Goal: Browse casually: Explore the website without a specific task or goal

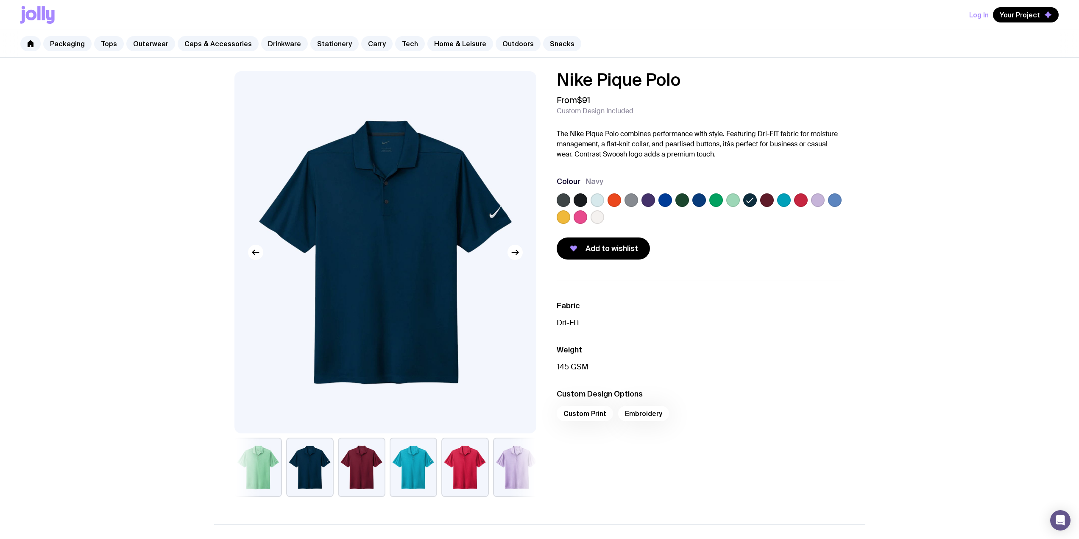
click at [601, 215] on label at bounding box center [598, 217] width 14 height 14
click at [0, 0] on input "radio" at bounding box center [0, 0] width 0 height 0
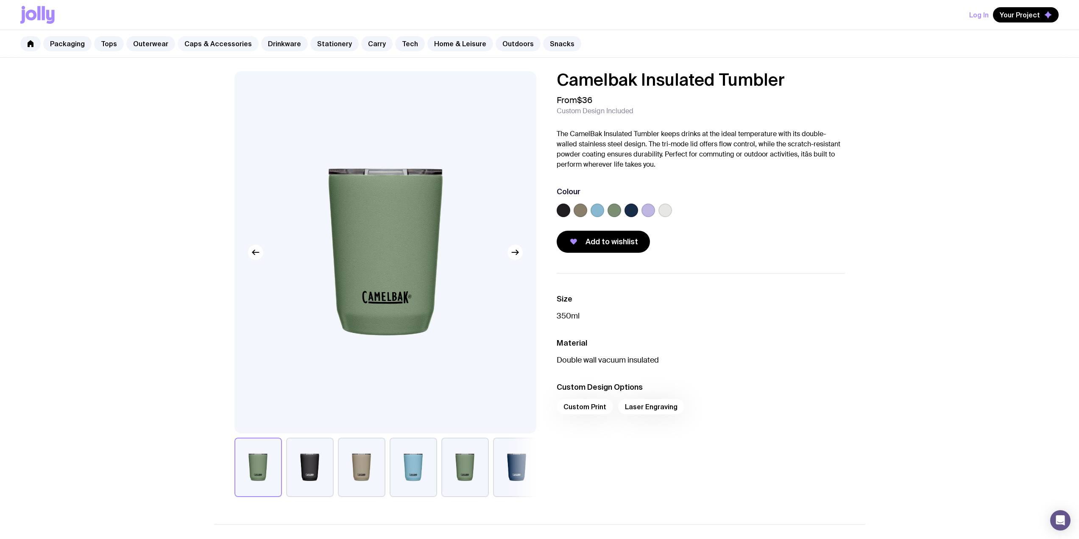
click at [192, 42] on link "Caps & Accessories" at bounding box center [218, 43] width 81 height 15
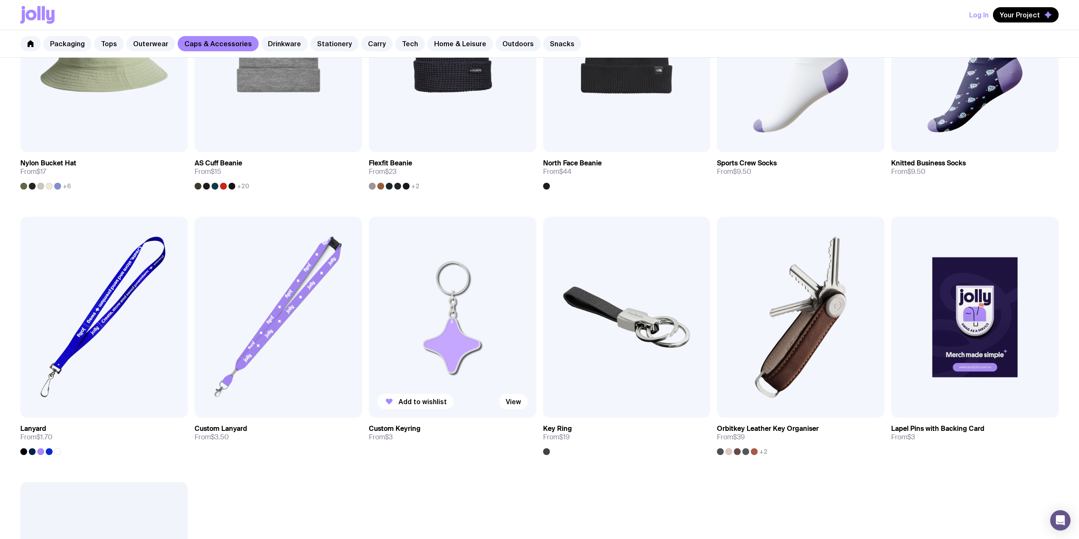
scroll to position [805, 0]
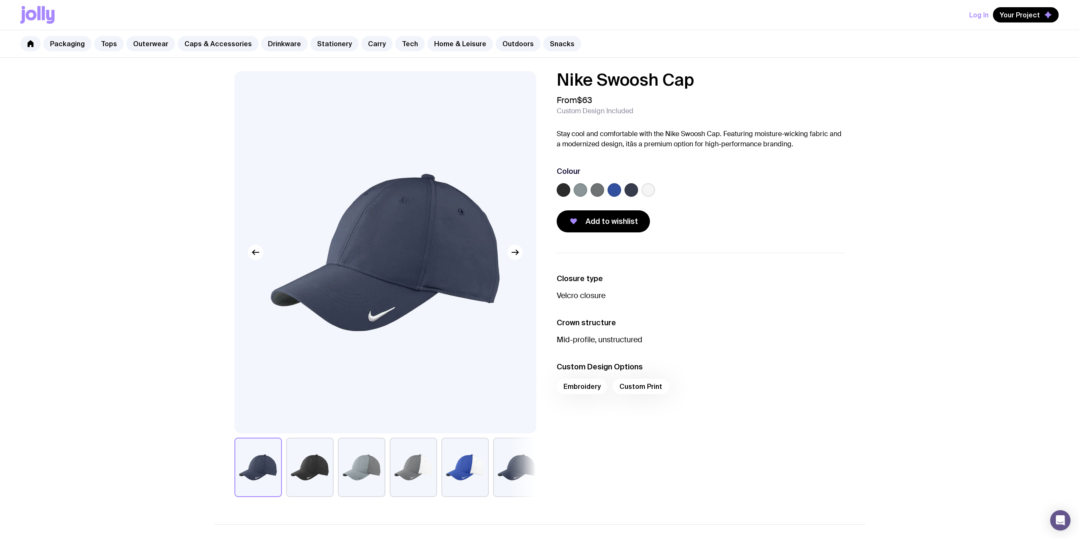
click at [626, 190] on label at bounding box center [631, 190] width 14 height 14
click at [0, 0] on input "radio" at bounding box center [0, 0] width 0 height 0
click at [521, 257] on img at bounding box center [385, 252] width 302 height 362
click at [520, 252] on button "button" at bounding box center [514, 252] width 15 height 15
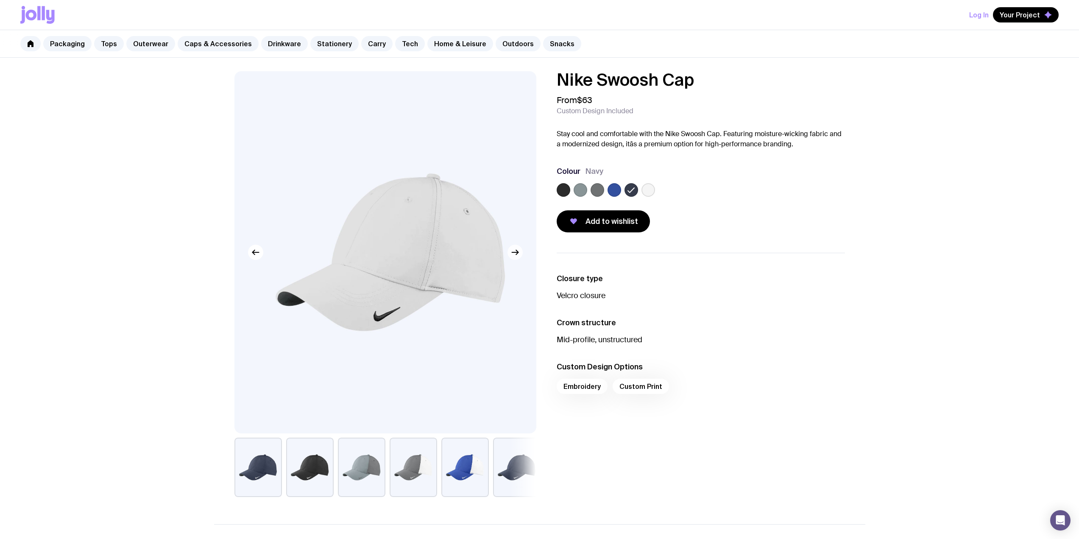
click at [520, 252] on button "button" at bounding box center [514, 252] width 15 height 15
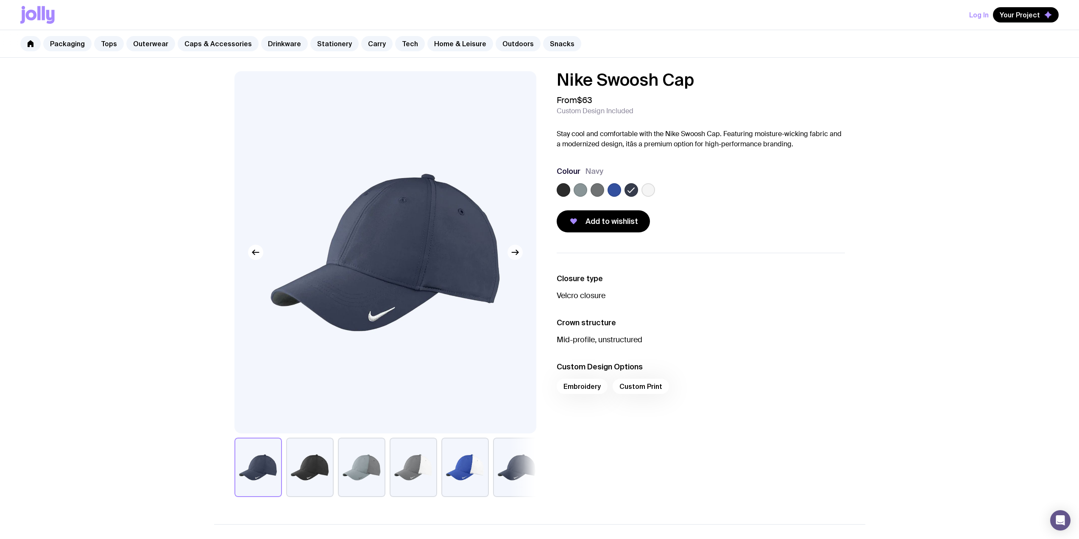
click at [520, 252] on button "button" at bounding box center [514, 252] width 15 height 15
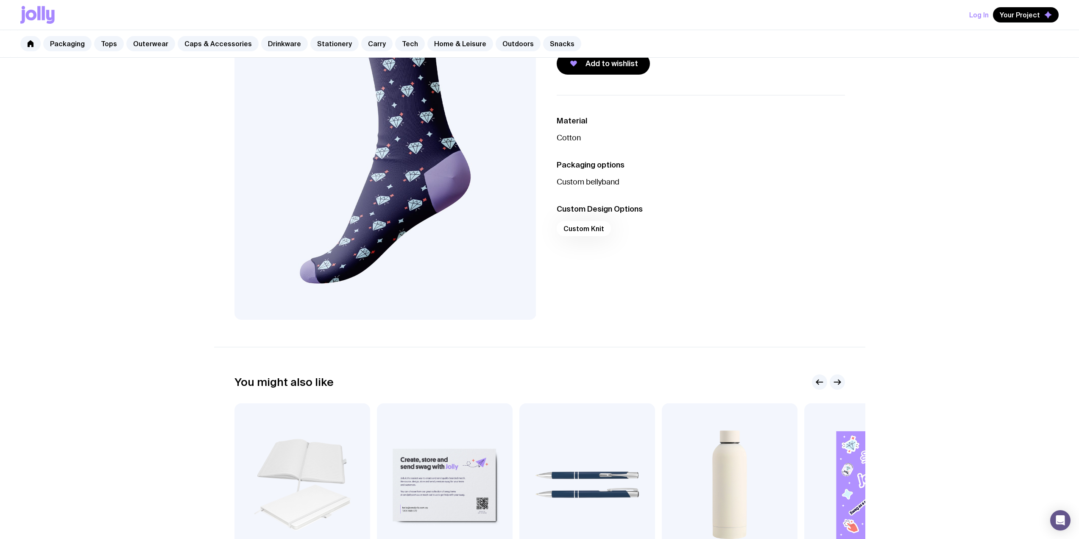
scroll to position [170, 0]
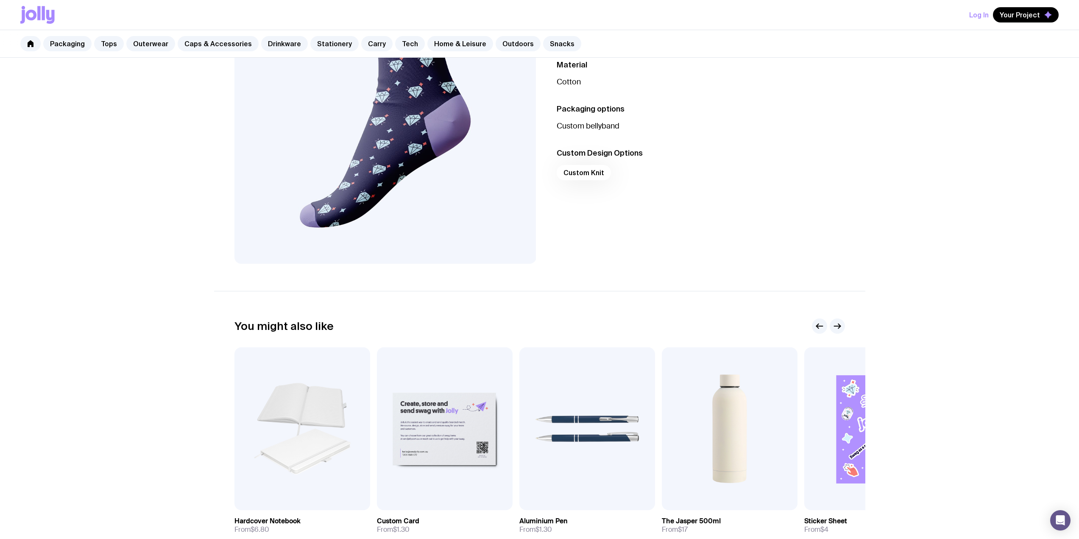
click at [902, 243] on div "Knitted Business Socks From $9.50 Custom Design Included Elevate your workday c…" at bounding box center [539, 238] width 1079 height 700
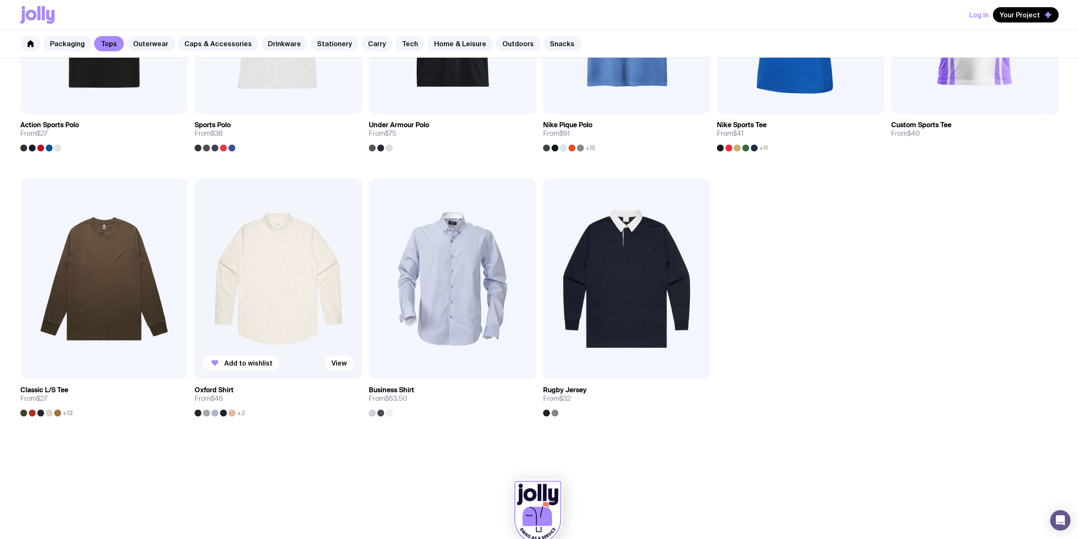
scroll to position [595, 0]
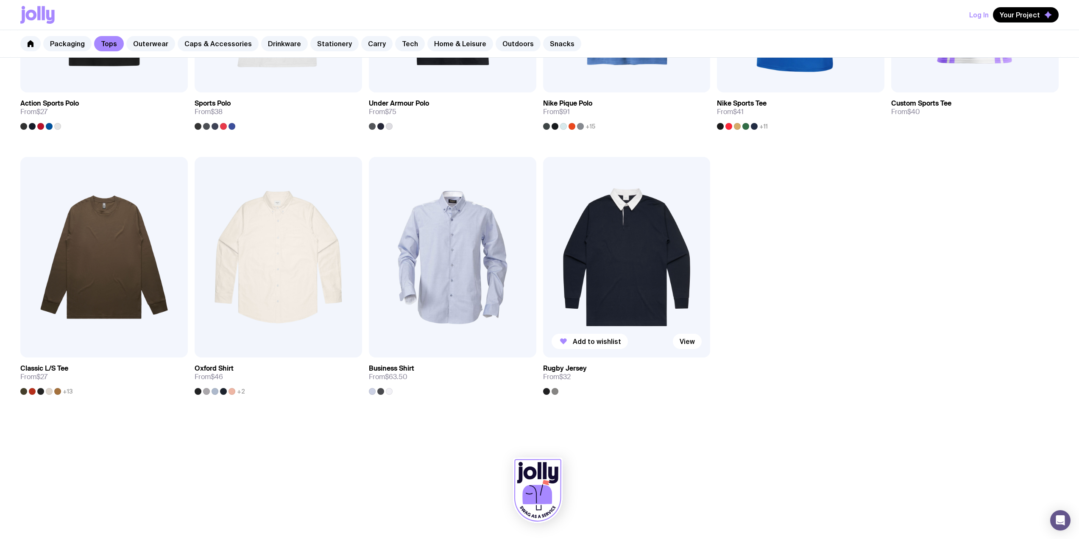
click at [553, 390] on div at bounding box center [555, 391] width 7 height 7
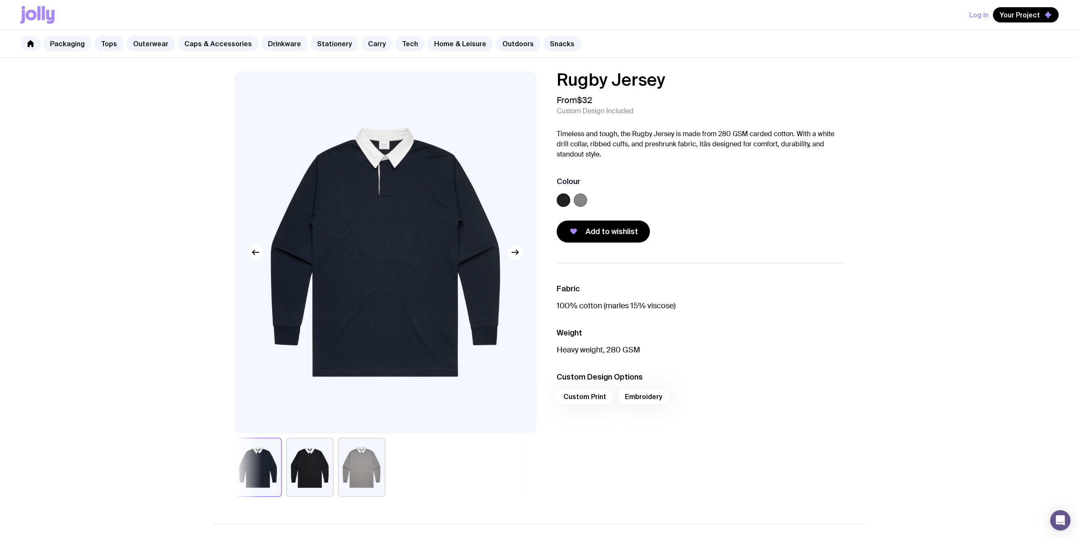
click at [368, 481] on button "button" at bounding box center [361, 466] width 47 height 59
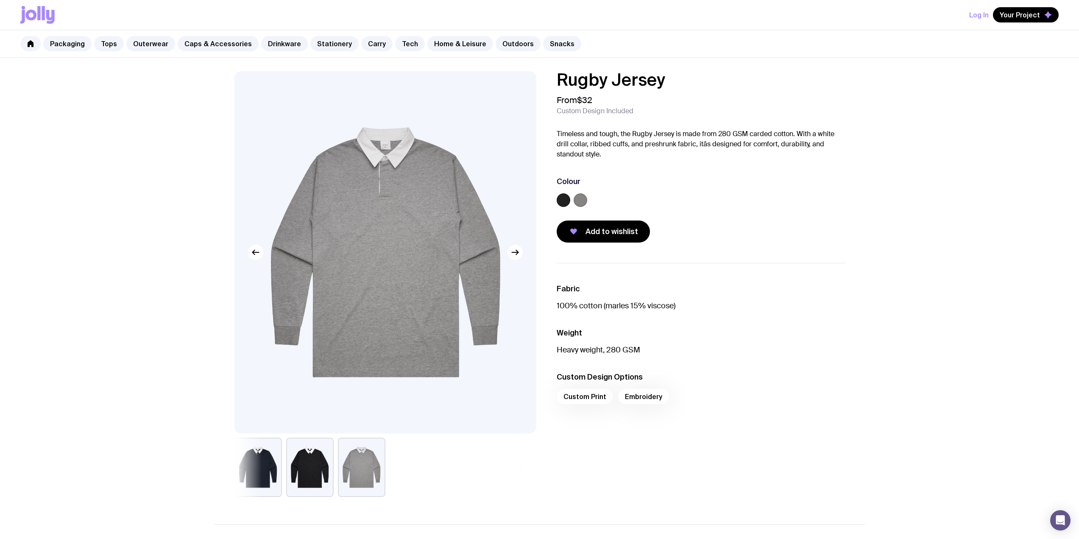
click at [315, 477] on button "button" at bounding box center [309, 466] width 47 height 59
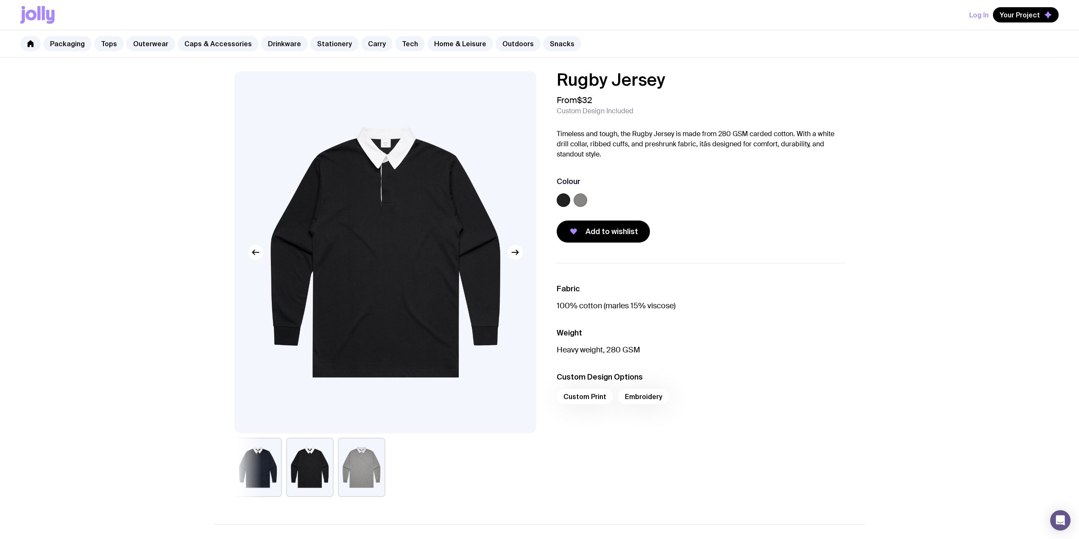
click at [271, 465] on button "button" at bounding box center [257, 466] width 47 height 59
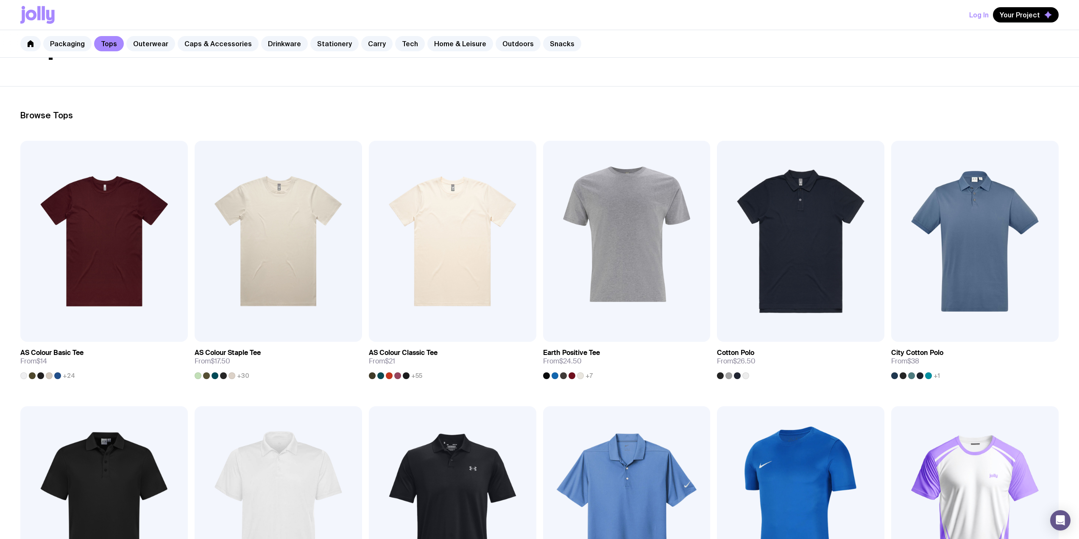
scroll to position [79, 0]
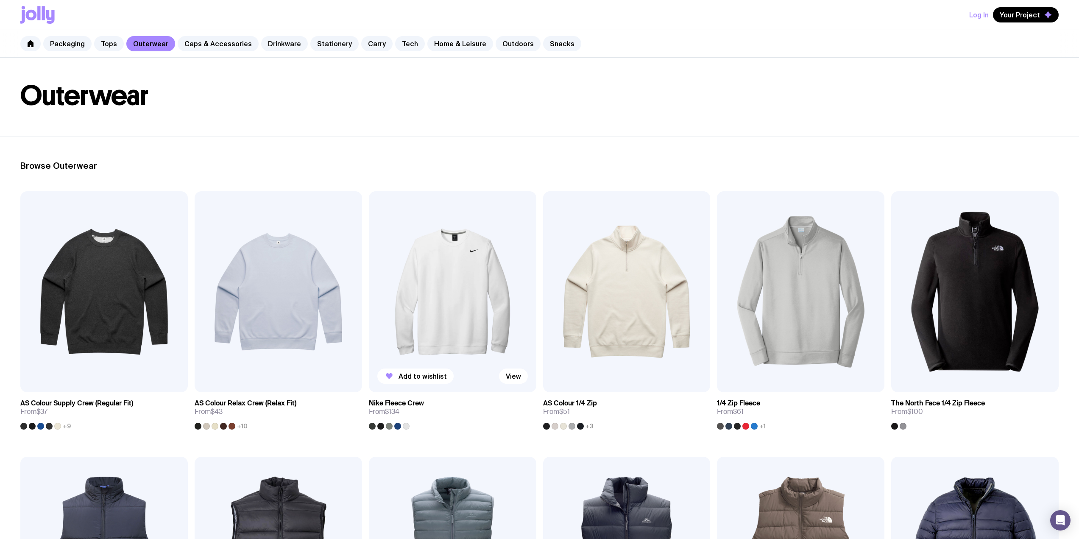
scroll to position [42, 0]
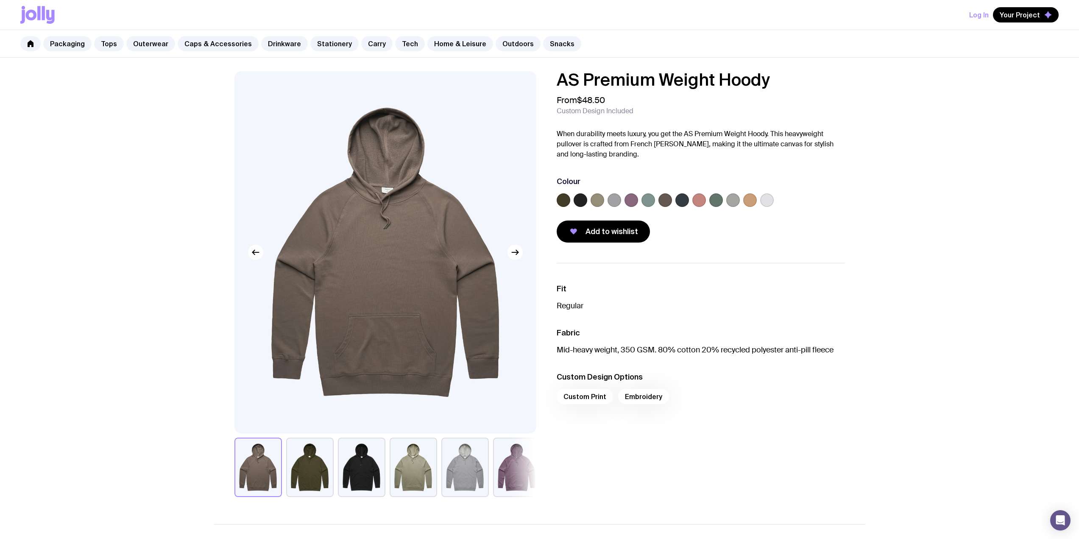
click at [751, 199] on label at bounding box center [750, 200] width 14 height 14
click at [0, 0] on input "radio" at bounding box center [0, 0] width 0 height 0
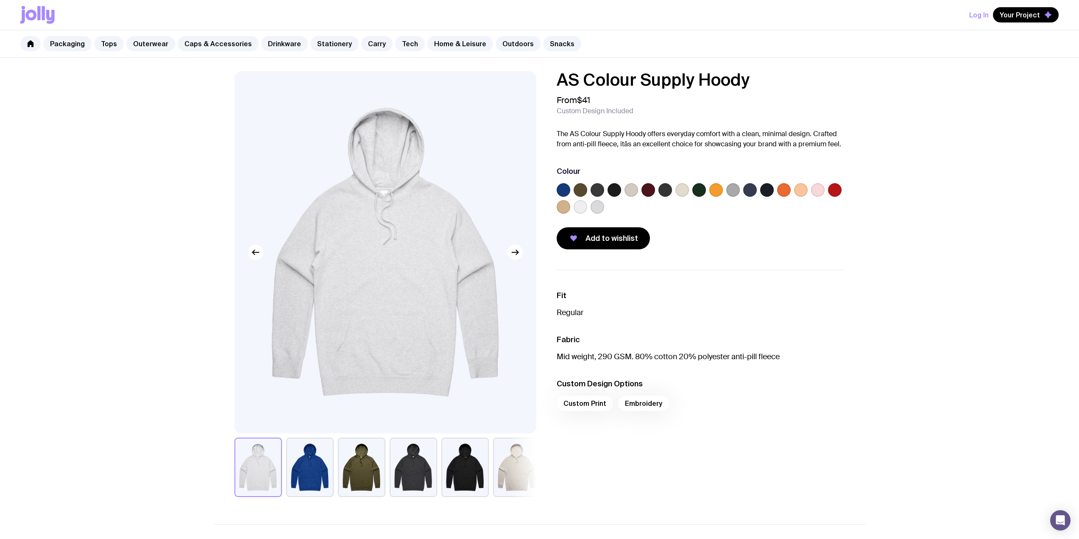
click at [662, 189] on label at bounding box center [665, 190] width 14 height 14
click at [0, 0] on input "radio" at bounding box center [0, 0] width 0 height 0
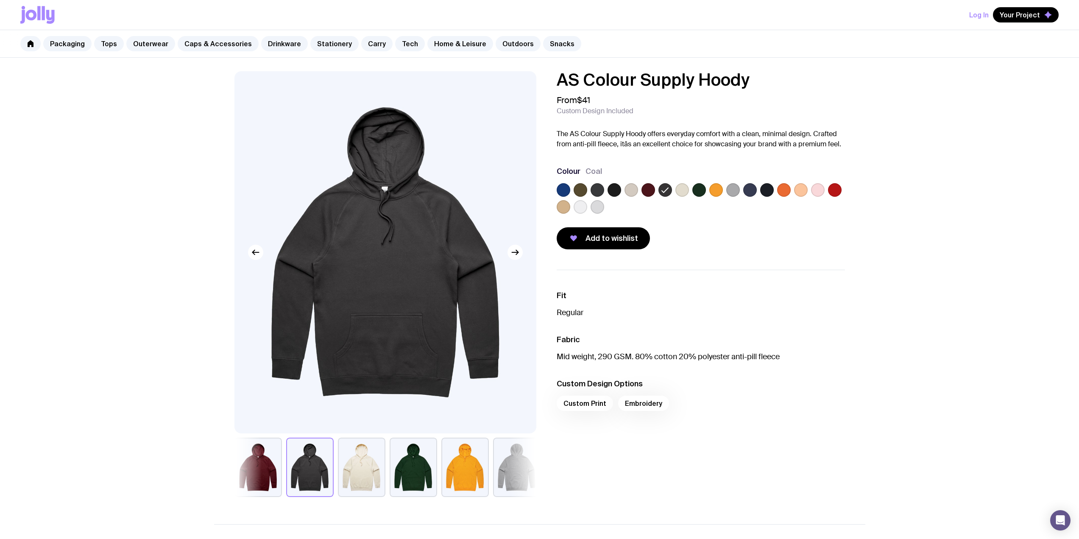
click at [748, 189] on label at bounding box center [750, 190] width 14 height 14
click at [0, 0] on input "radio" at bounding box center [0, 0] width 0 height 0
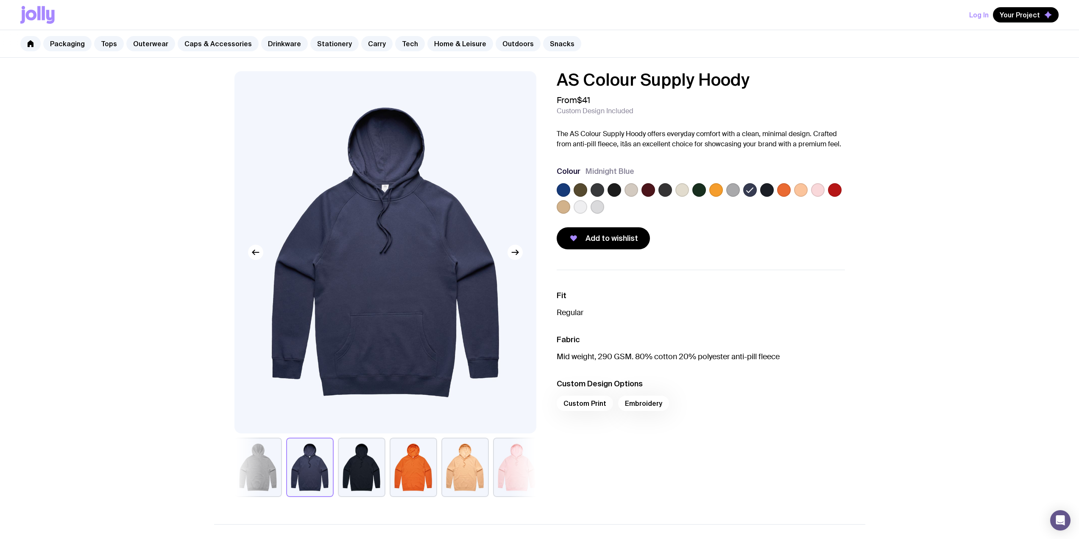
click at [565, 205] on label at bounding box center [564, 207] width 14 height 14
click at [0, 0] on input "radio" at bounding box center [0, 0] width 0 height 0
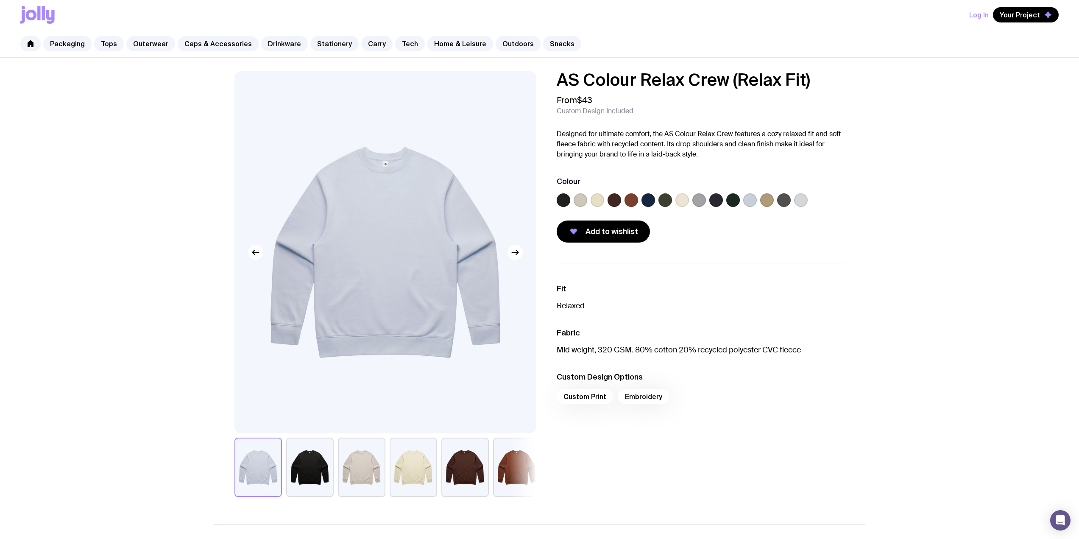
click at [773, 200] on div at bounding box center [701, 201] width 288 height 17
click at [771, 200] on label at bounding box center [767, 200] width 14 height 14
click at [0, 0] on input "radio" at bounding box center [0, 0] width 0 height 0
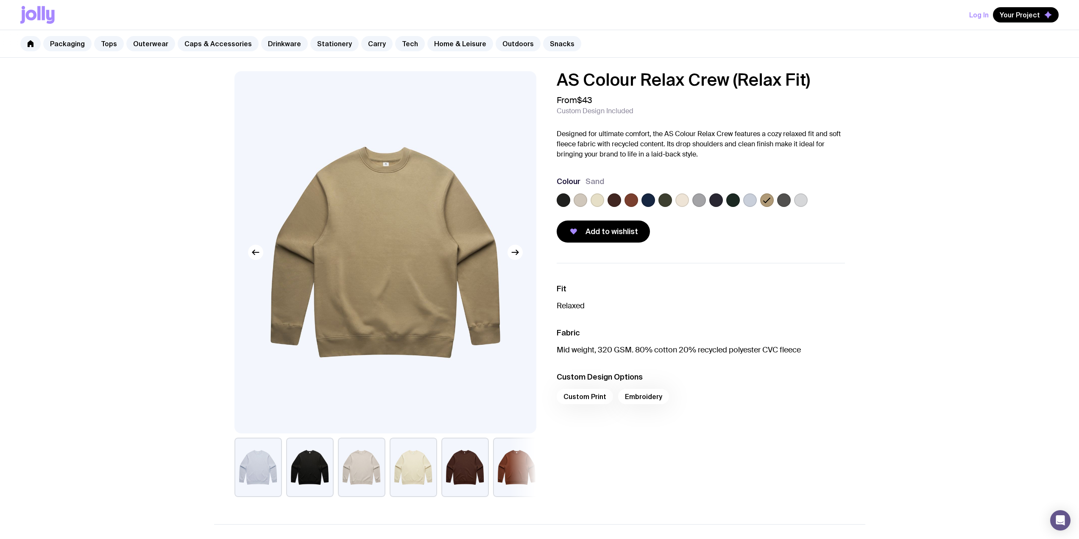
click at [599, 200] on label at bounding box center [598, 200] width 14 height 14
click at [0, 0] on input "radio" at bounding box center [0, 0] width 0 height 0
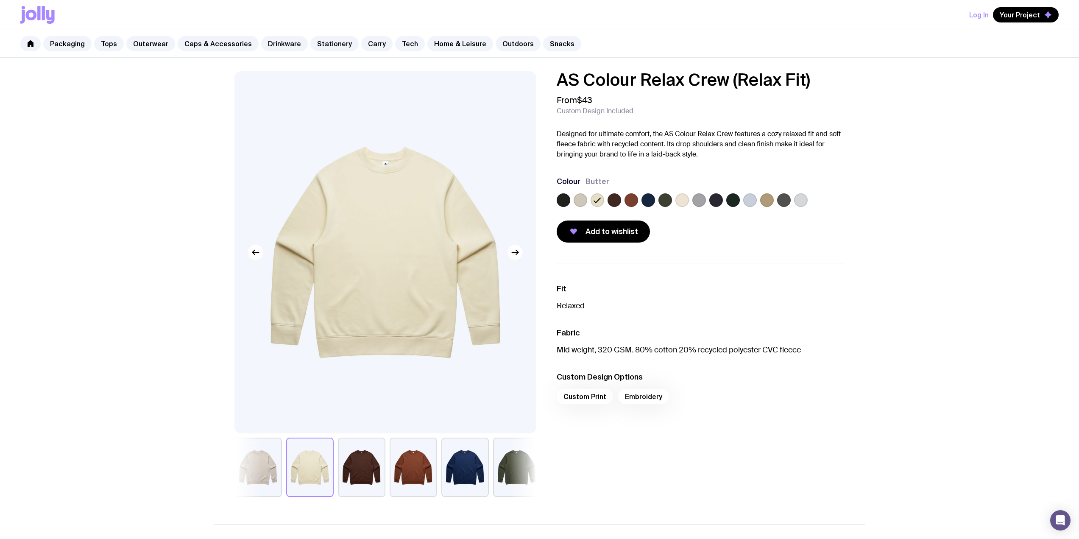
click at [587, 200] on label at bounding box center [581, 200] width 14 height 14
click at [0, 0] on input "radio" at bounding box center [0, 0] width 0 height 0
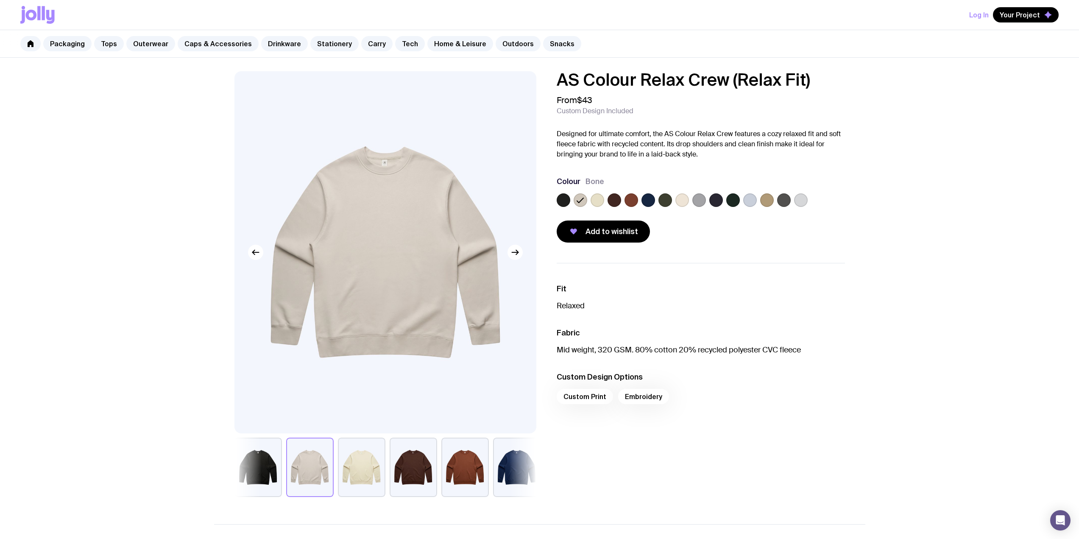
click at [648, 199] on label at bounding box center [648, 200] width 14 height 14
click at [0, 0] on input "radio" at bounding box center [0, 0] width 0 height 0
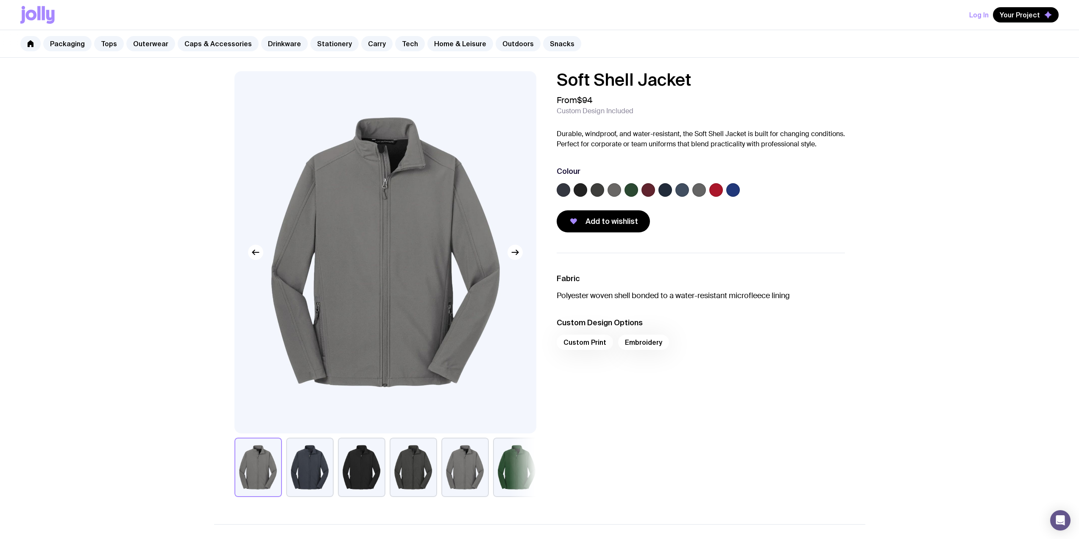
click at [666, 188] on label at bounding box center [665, 190] width 14 height 14
click at [0, 0] on input "radio" at bounding box center [0, 0] width 0 height 0
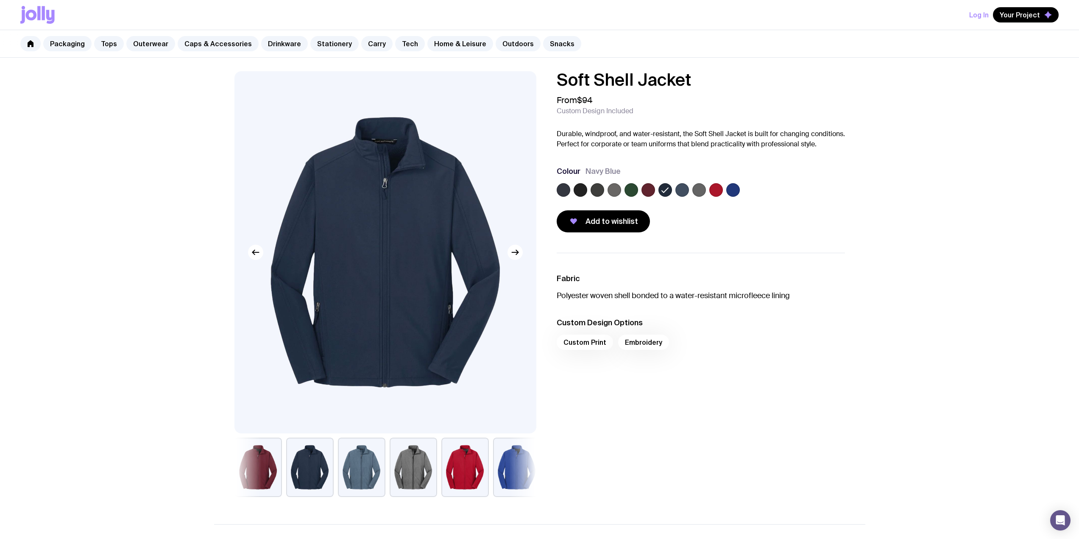
click at [577, 193] on label at bounding box center [581, 190] width 14 height 14
click at [0, 0] on input "radio" at bounding box center [0, 0] width 0 height 0
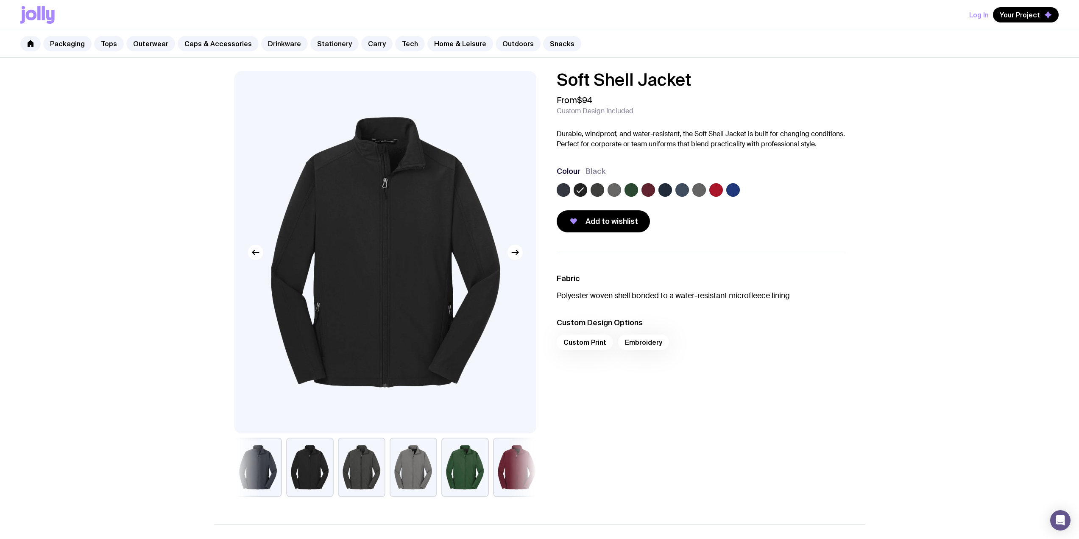
click at [556, 192] on div "Soft Shell Jacket From $94 Custom Design Included Durable, windproof, and water…" at bounding box center [694, 151] width 302 height 161
click at [564, 190] on label at bounding box center [564, 190] width 14 height 14
click at [0, 0] on input "radio" at bounding box center [0, 0] width 0 height 0
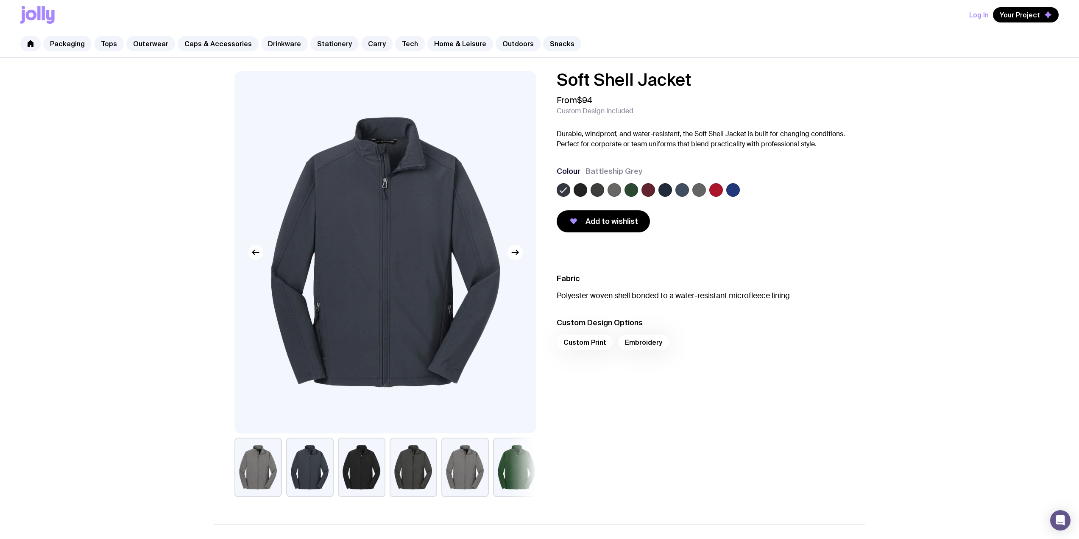
click at [736, 192] on label at bounding box center [733, 190] width 14 height 14
click at [0, 0] on input "radio" at bounding box center [0, 0] width 0 height 0
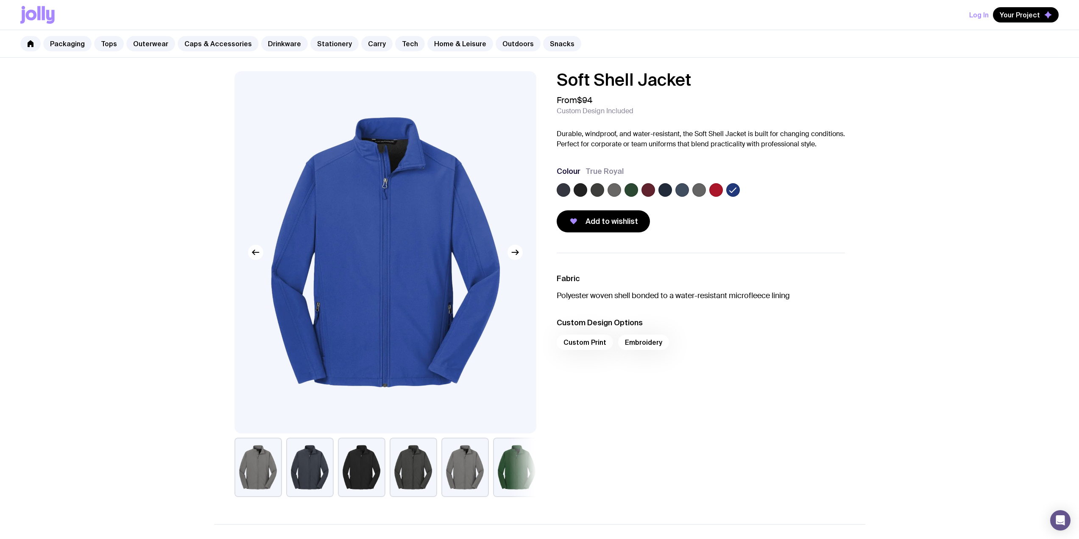
click at [679, 189] on label at bounding box center [682, 190] width 14 height 14
click at [0, 0] on input "radio" at bounding box center [0, 0] width 0 height 0
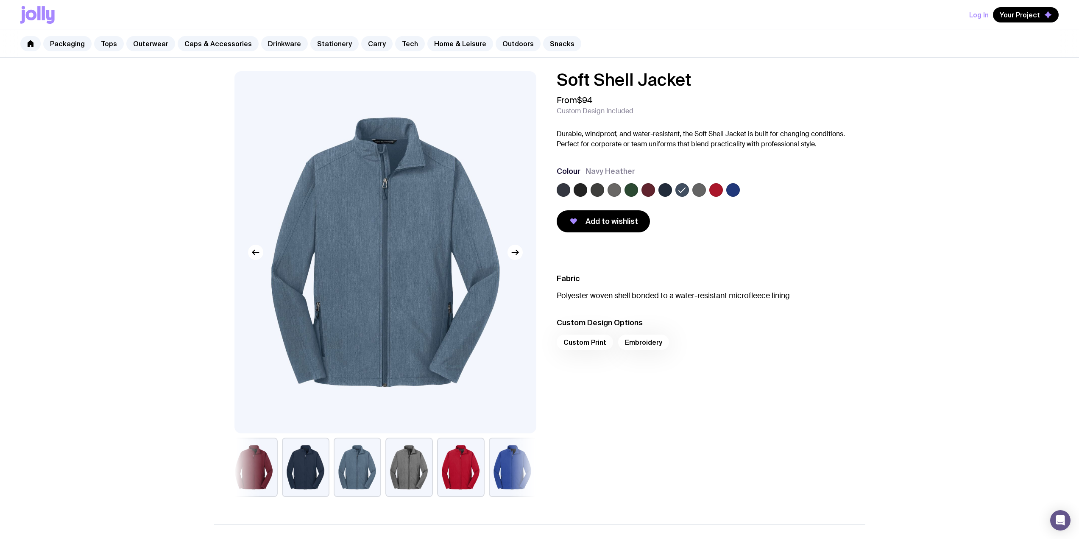
click at [693, 190] on label at bounding box center [699, 190] width 14 height 14
click at [0, 0] on input "radio" at bounding box center [0, 0] width 0 height 0
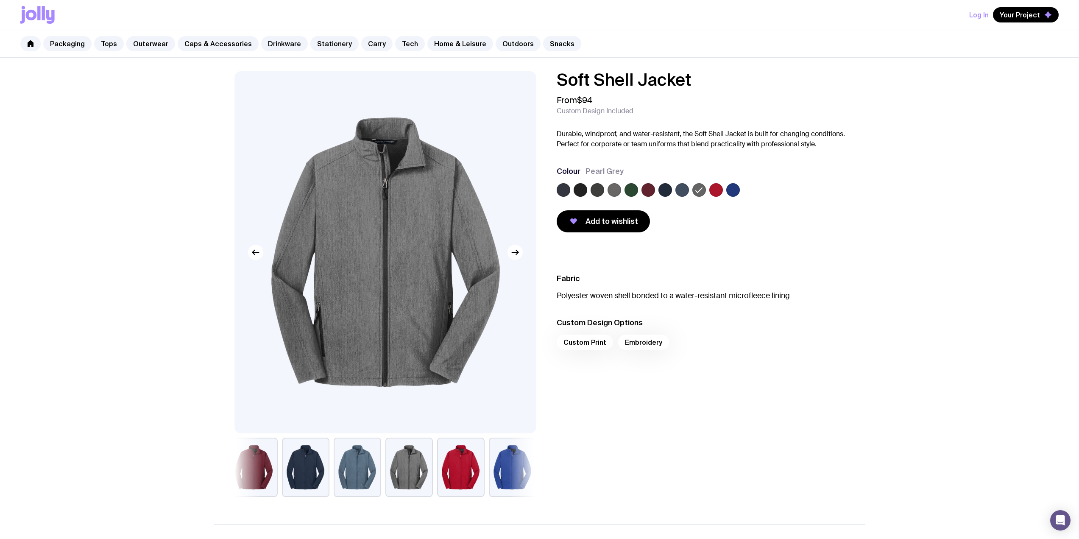
click at [662, 193] on label at bounding box center [665, 190] width 14 height 14
click at [0, 0] on input "radio" at bounding box center [0, 0] width 0 height 0
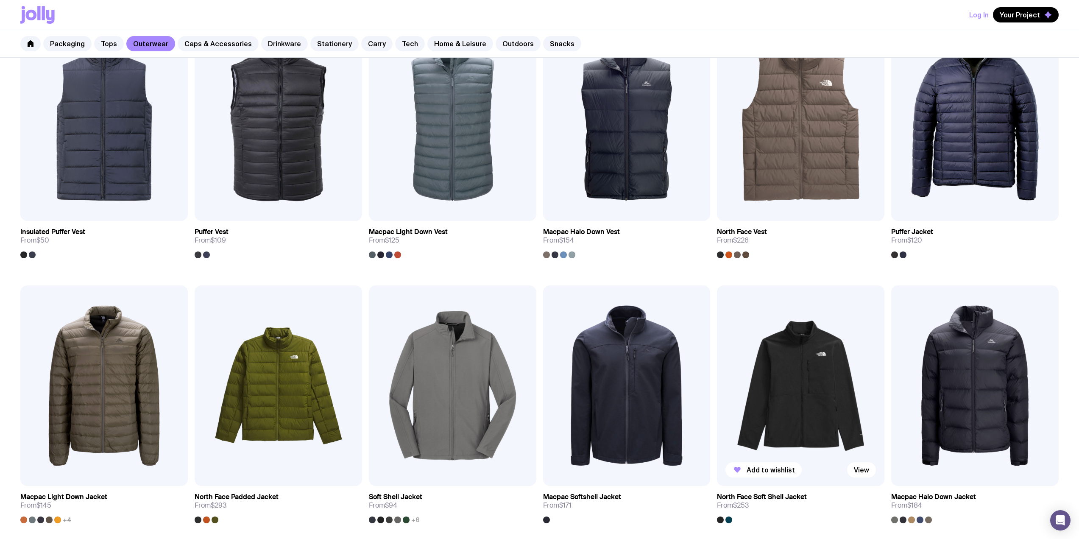
scroll to position [382, 0]
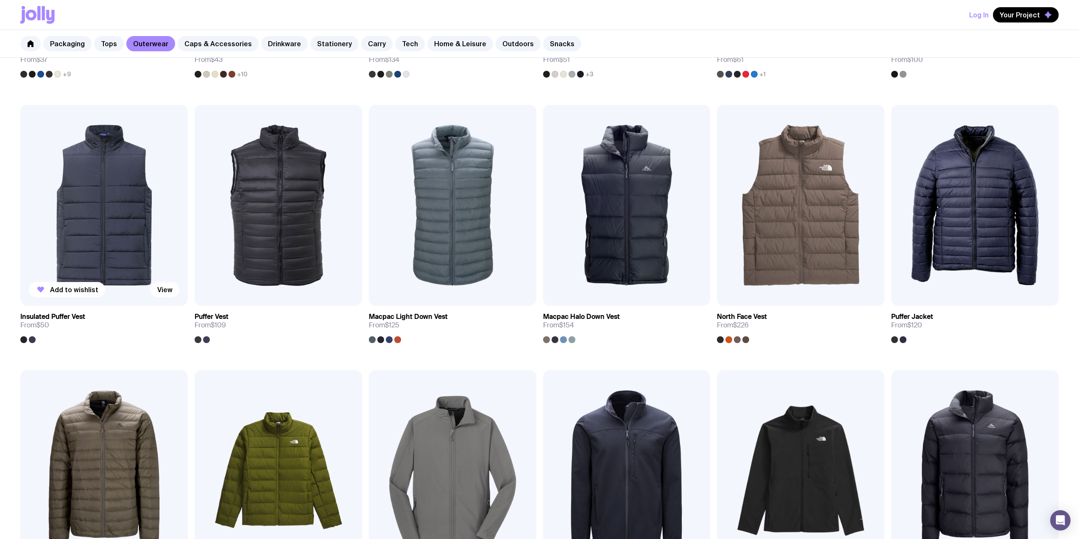
click at [111, 234] on img at bounding box center [103, 205] width 167 height 201
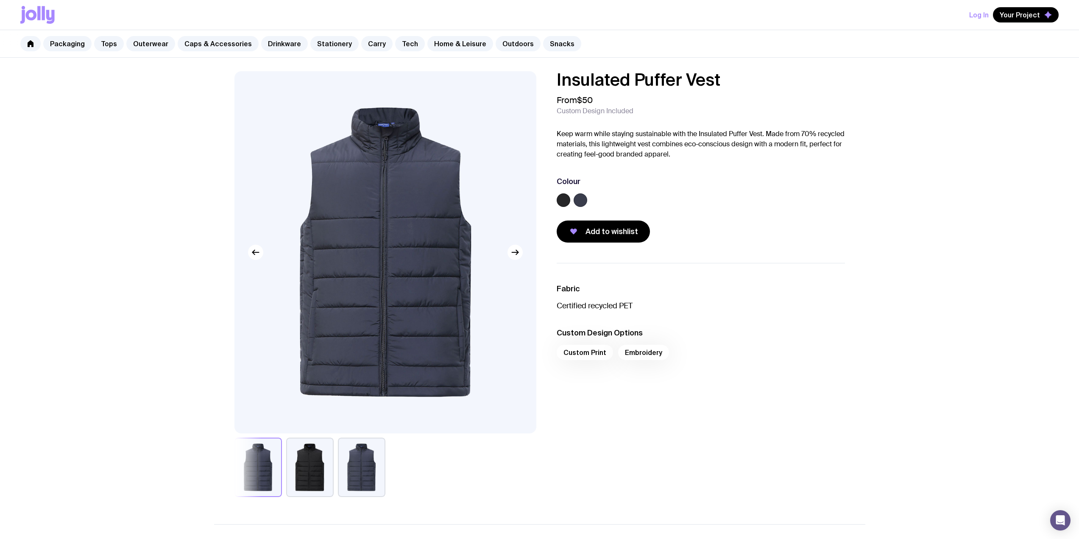
drag, startPoint x: 417, startPoint y: 246, endPoint x: 582, endPoint y: 200, distance: 170.7
click at [582, 200] on label at bounding box center [581, 200] width 14 height 14
click at [0, 0] on input "radio" at bounding box center [0, 0] width 0 height 0
click at [581, 200] on icon at bounding box center [580, 200] width 6 height 5
click at [0, 0] on input "radio" at bounding box center [0, 0] width 0 height 0
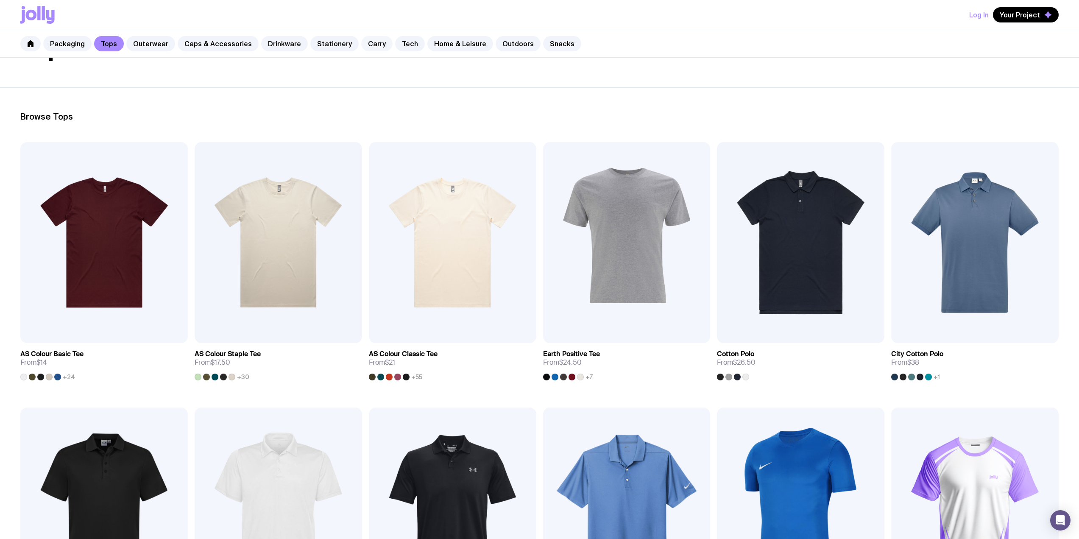
click at [370, 45] on link "Carry" at bounding box center [376, 43] width 31 height 15
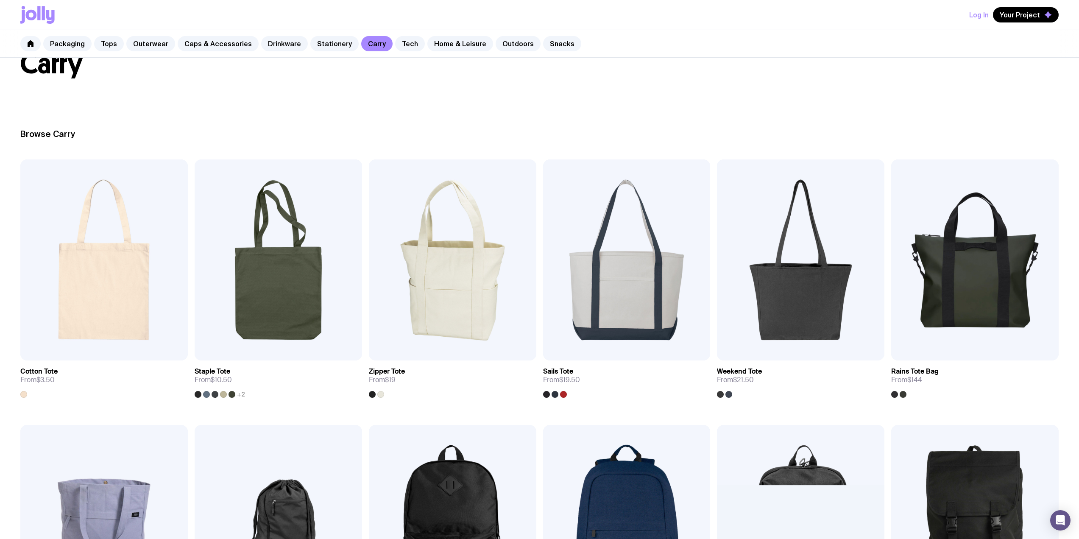
scroll to position [42, 0]
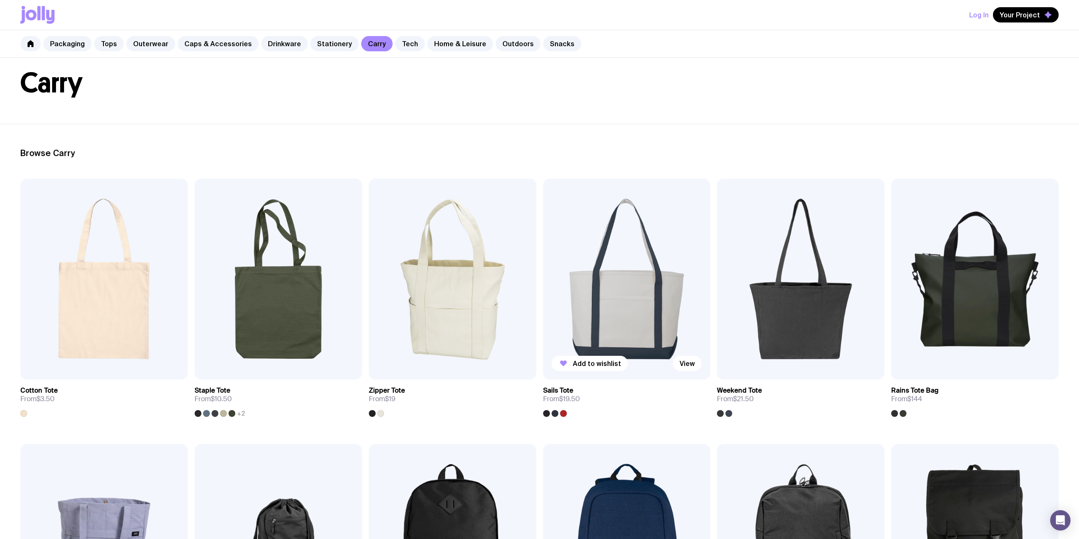
click at [621, 327] on img at bounding box center [626, 278] width 167 height 201
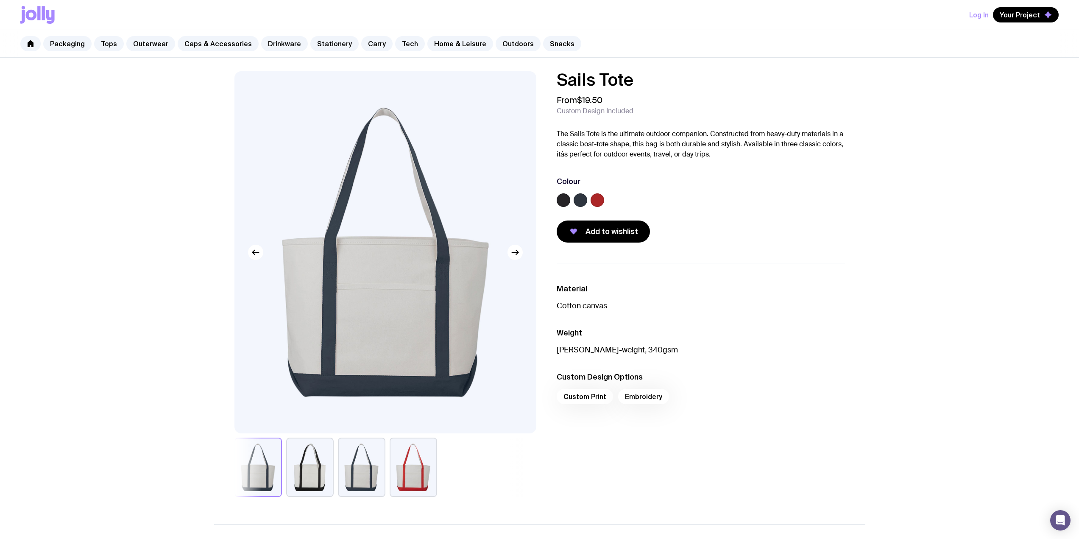
click at [316, 482] on button "button" at bounding box center [309, 466] width 47 height 59
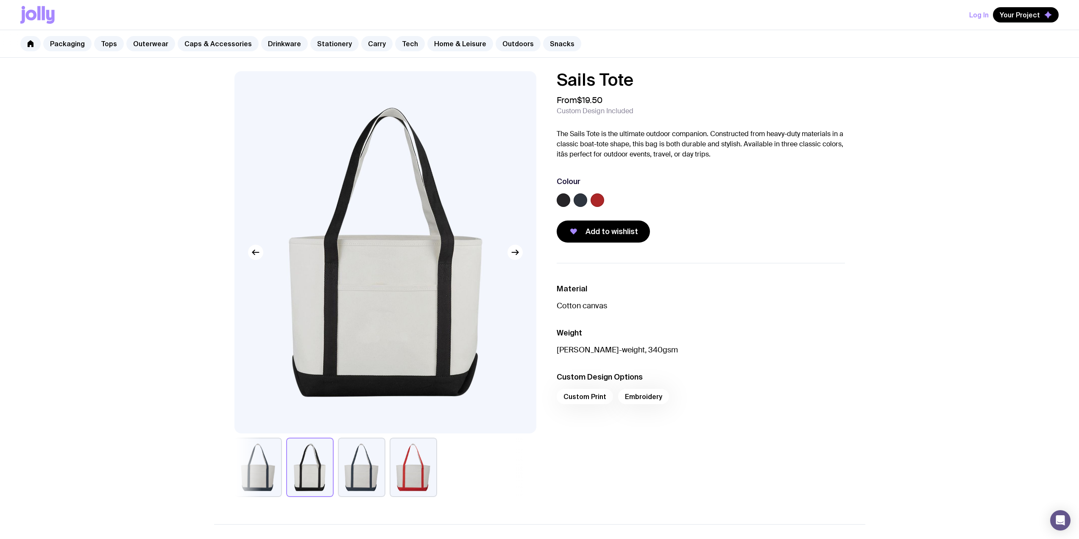
click at [357, 477] on button "button" at bounding box center [361, 466] width 47 height 59
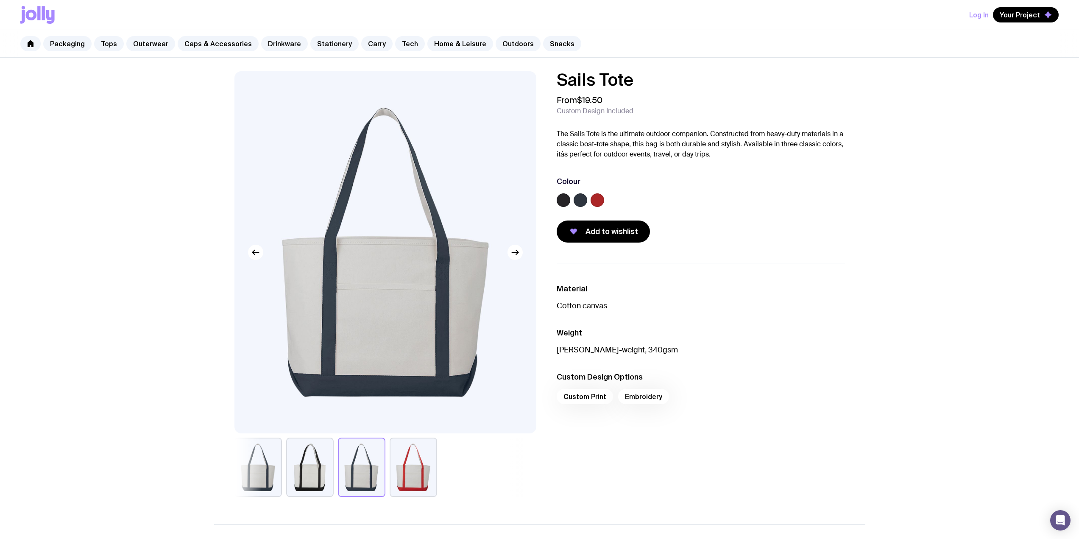
click at [400, 475] on button "button" at bounding box center [413, 466] width 47 height 59
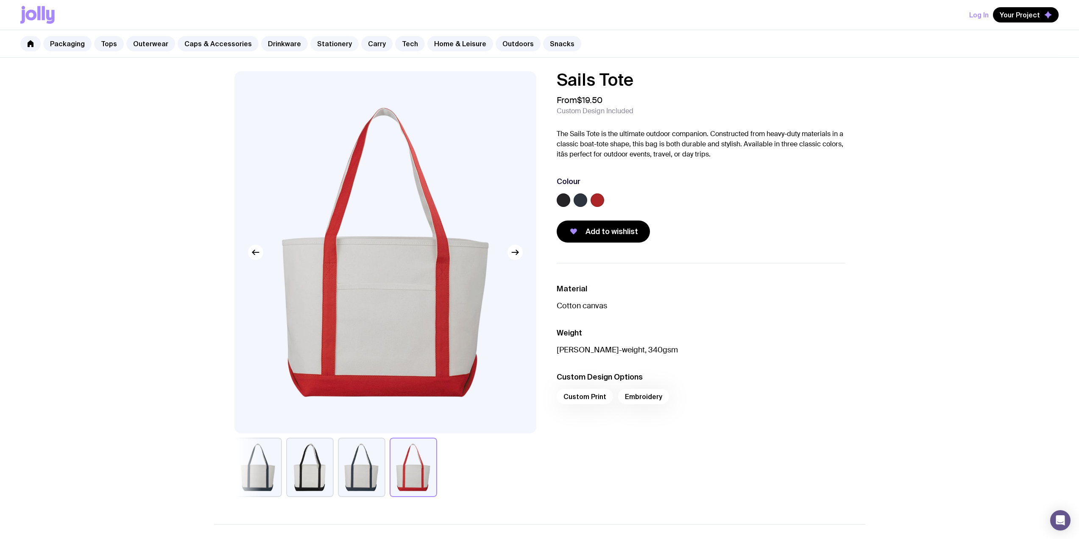
click at [314, 50] on link "Stationery" at bounding box center [334, 43] width 48 height 15
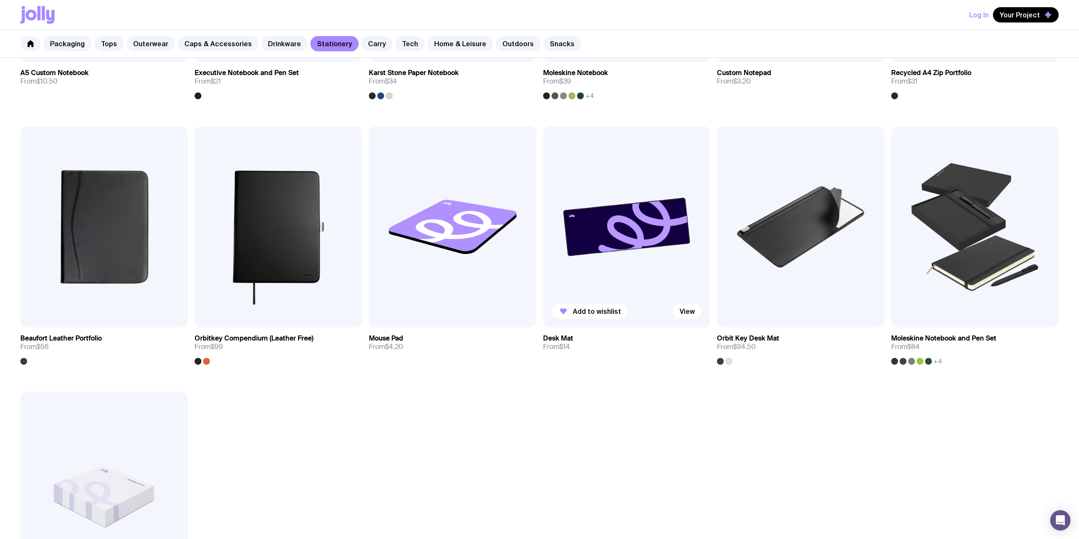
scroll to position [848, 0]
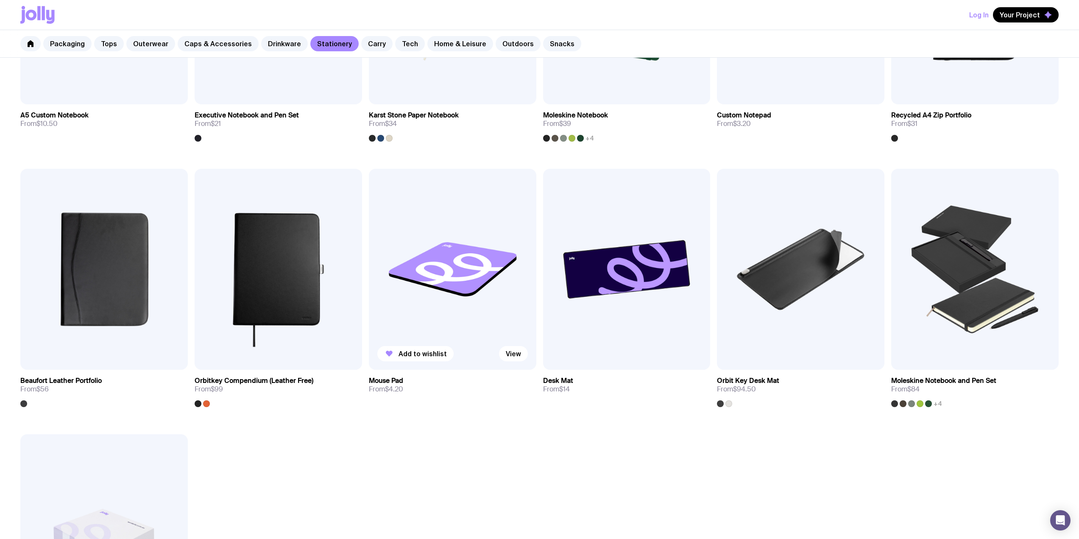
click at [430, 300] on img at bounding box center [452, 269] width 167 height 201
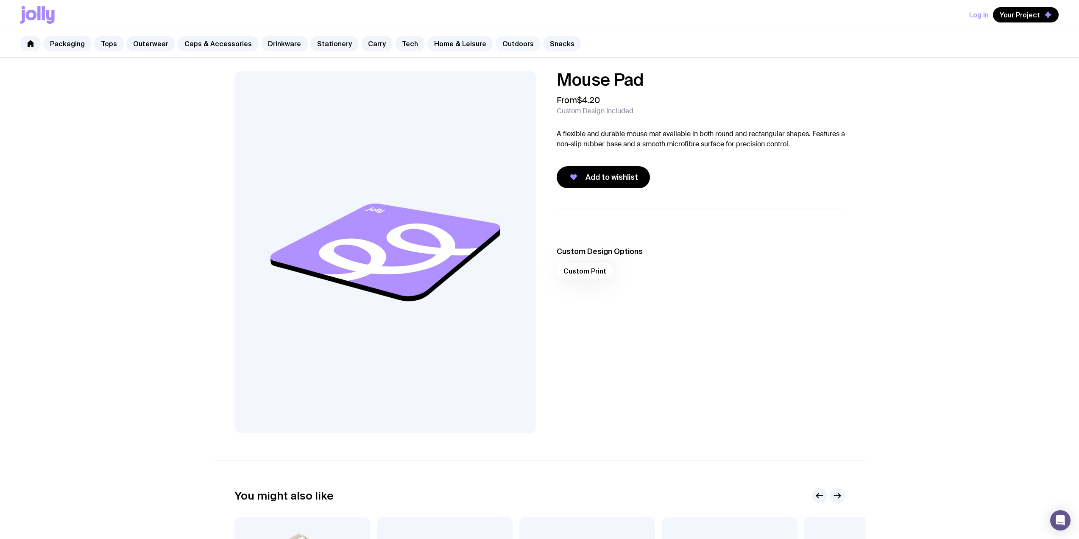
click at [497, 44] on link "Outdoors" at bounding box center [518, 43] width 45 height 15
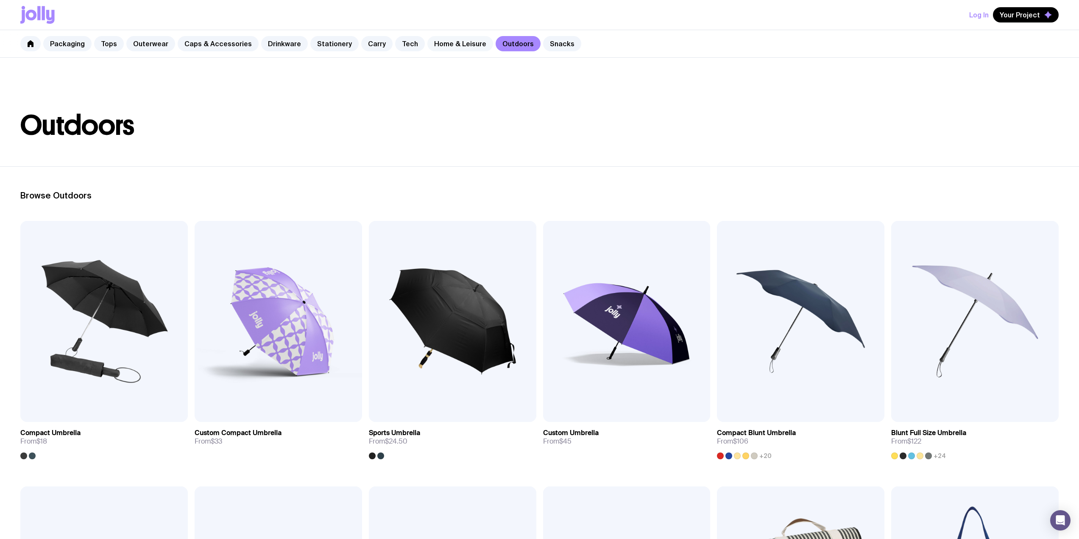
click at [429, 47] on link "Home & Leisure" at bounding box center [460, 43] width 66 height 15
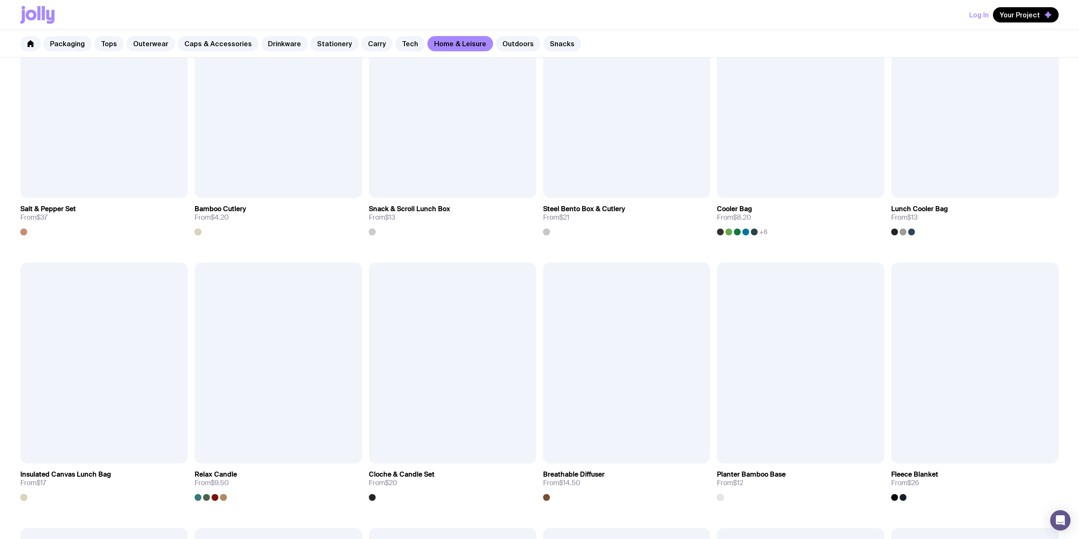
scroll to position [890, 0]
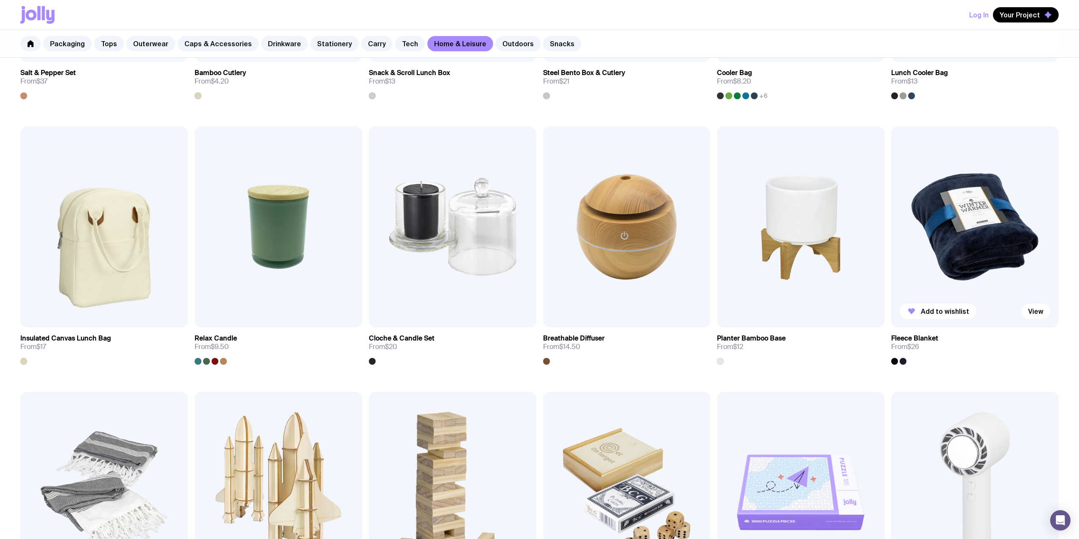
click at [924, 207] on img at bounding box center [974, 226] width 167 height 201
